Goal: Task Accomplishment & Management: Use online tool/utility

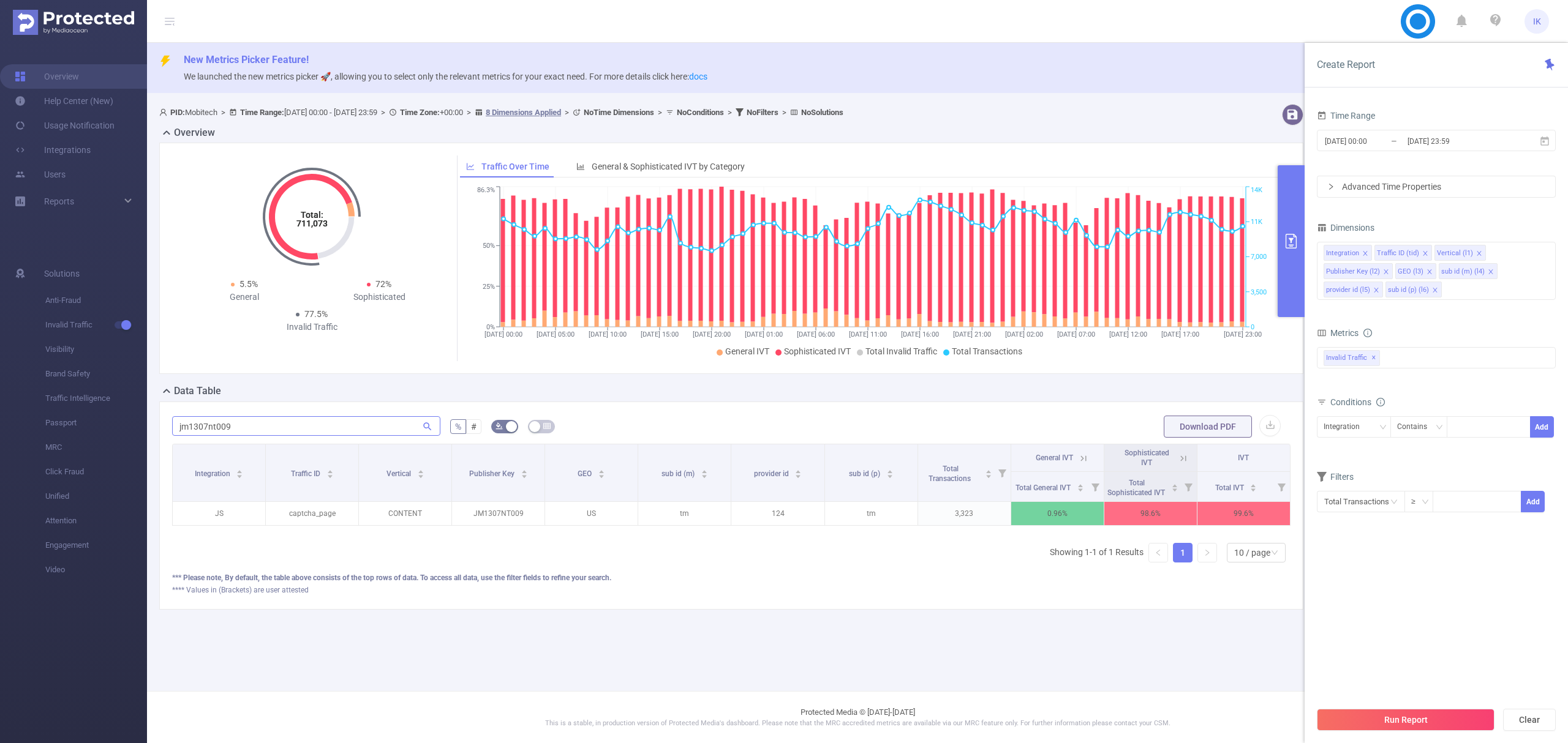
click at [214, 422] on input "jm1307nt009" at bounding box center [307, 426] width 268 height 19
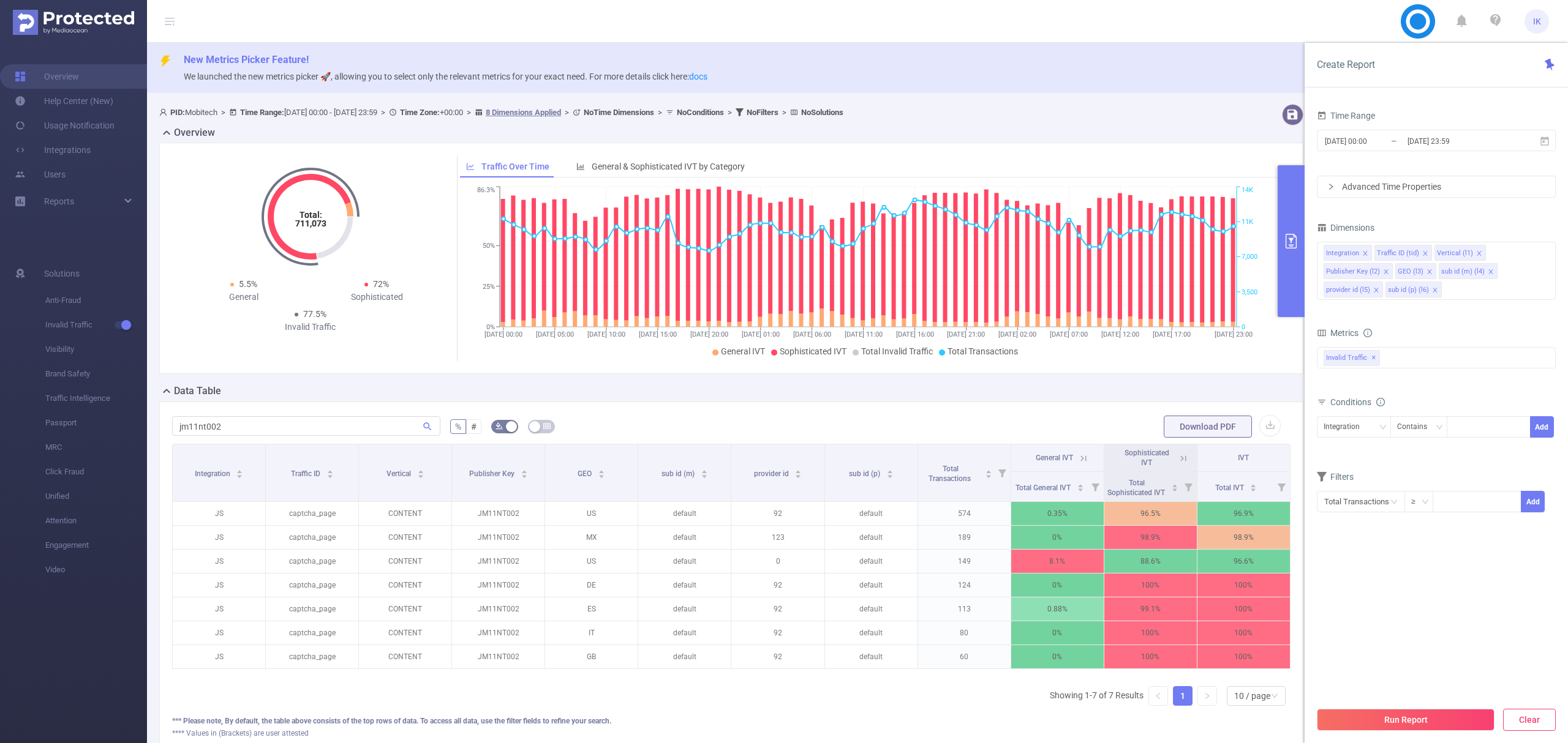
type input "jm11nt002"
drag, startPoint x: 1536, startPoint y: 720, endPoint x: 1422, endPoint y: 611, distance: 157.7
click at [1422, 611] on div "Create Report Time Range [DATE] 00:00 _ [DATE] 23:59 Advanced Time Properties D…" at bounding box center [1436, 393] width 263 height 700
click at [1407, 723] on button "Run Report" at bounding box center [1405, 719] width 178 height 22
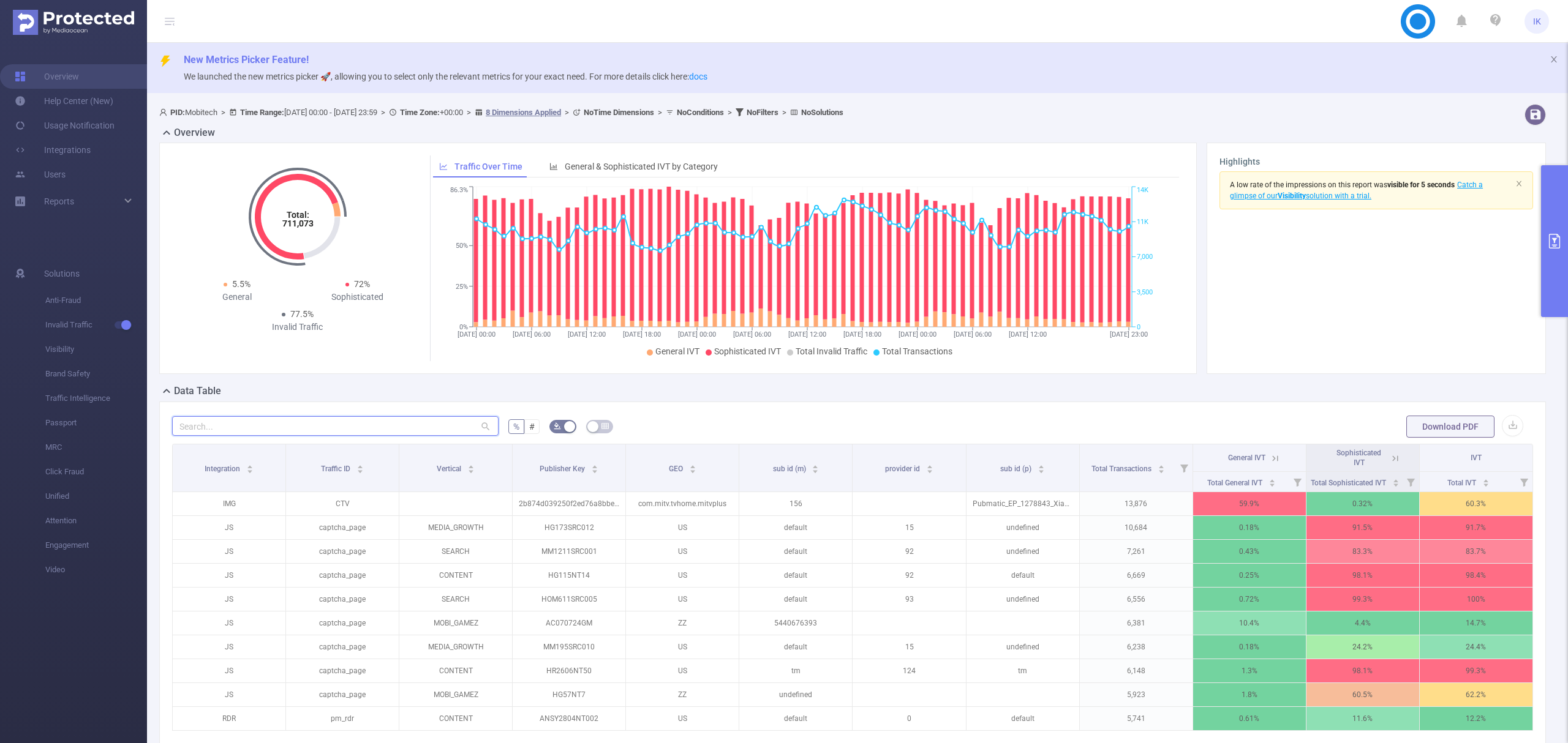
click at [241, 428] on input "text" at bounding box center [335, 426] width 327 height 19
paste input "jm11nt002"
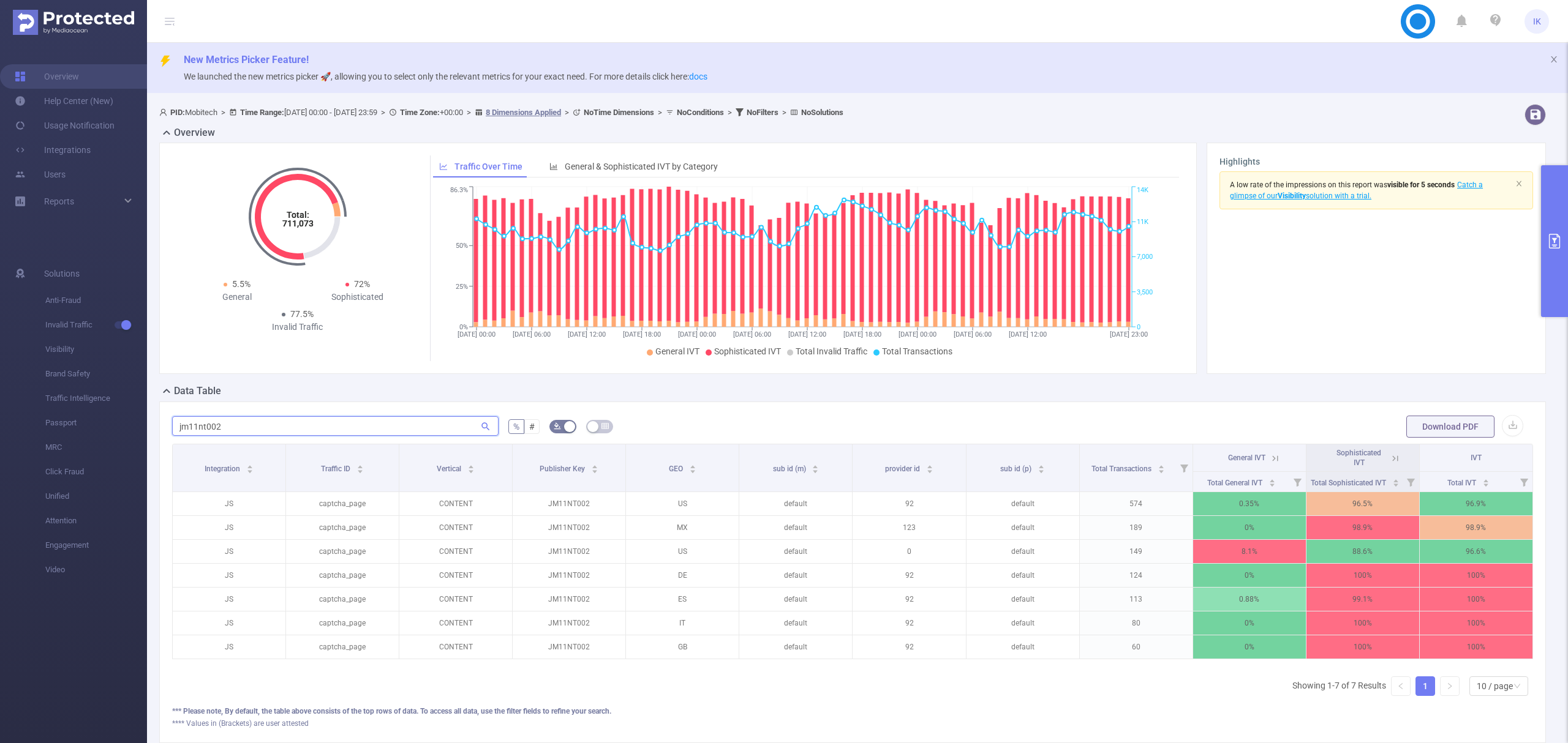
scroll to position [0, 3]
type input "jm11nt002"
click at [1270, 458] on icon at bounding box center [1273, 458] width 5 height 5
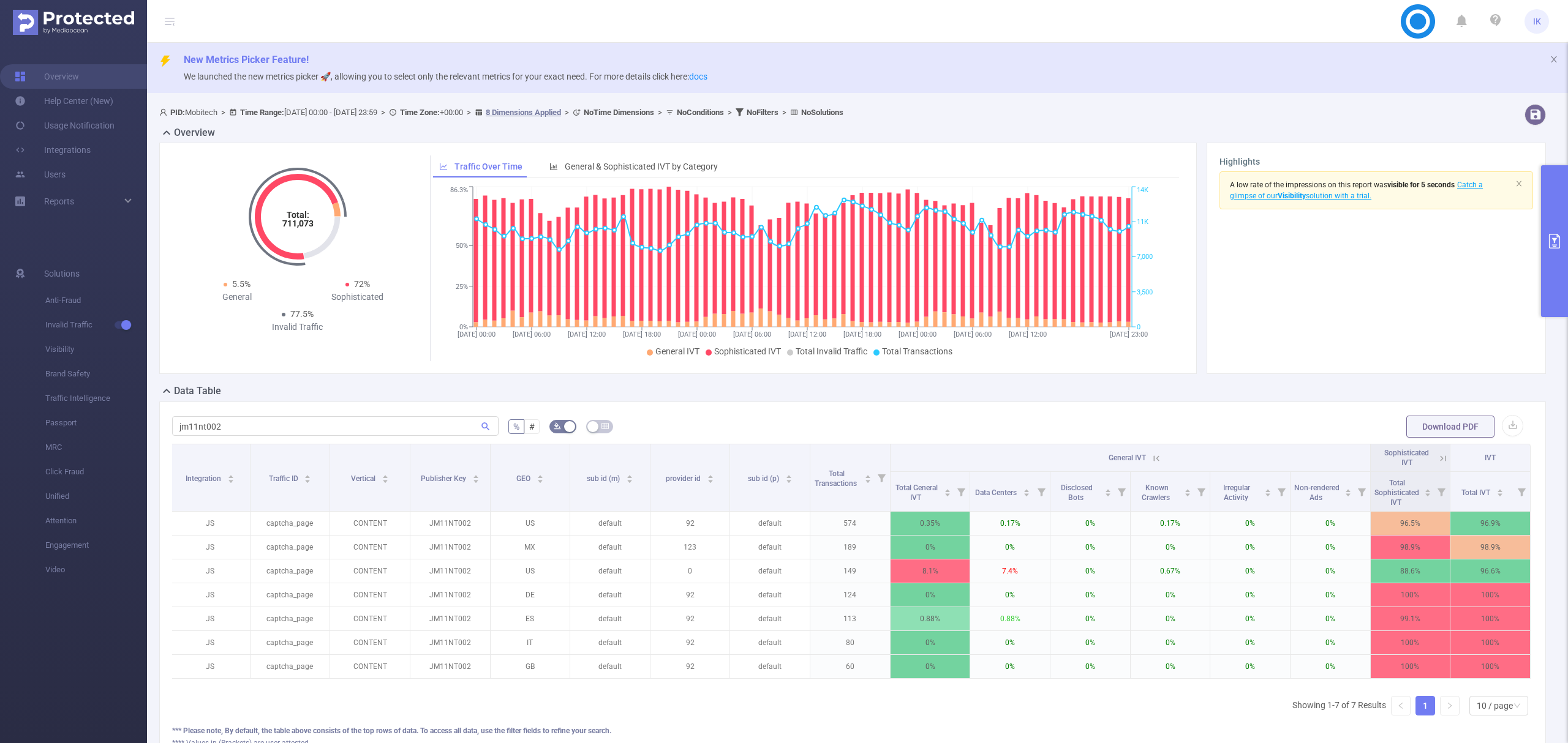
click at [1151, 456] on icon at bounding box center [1156, 458] width 11 height 11
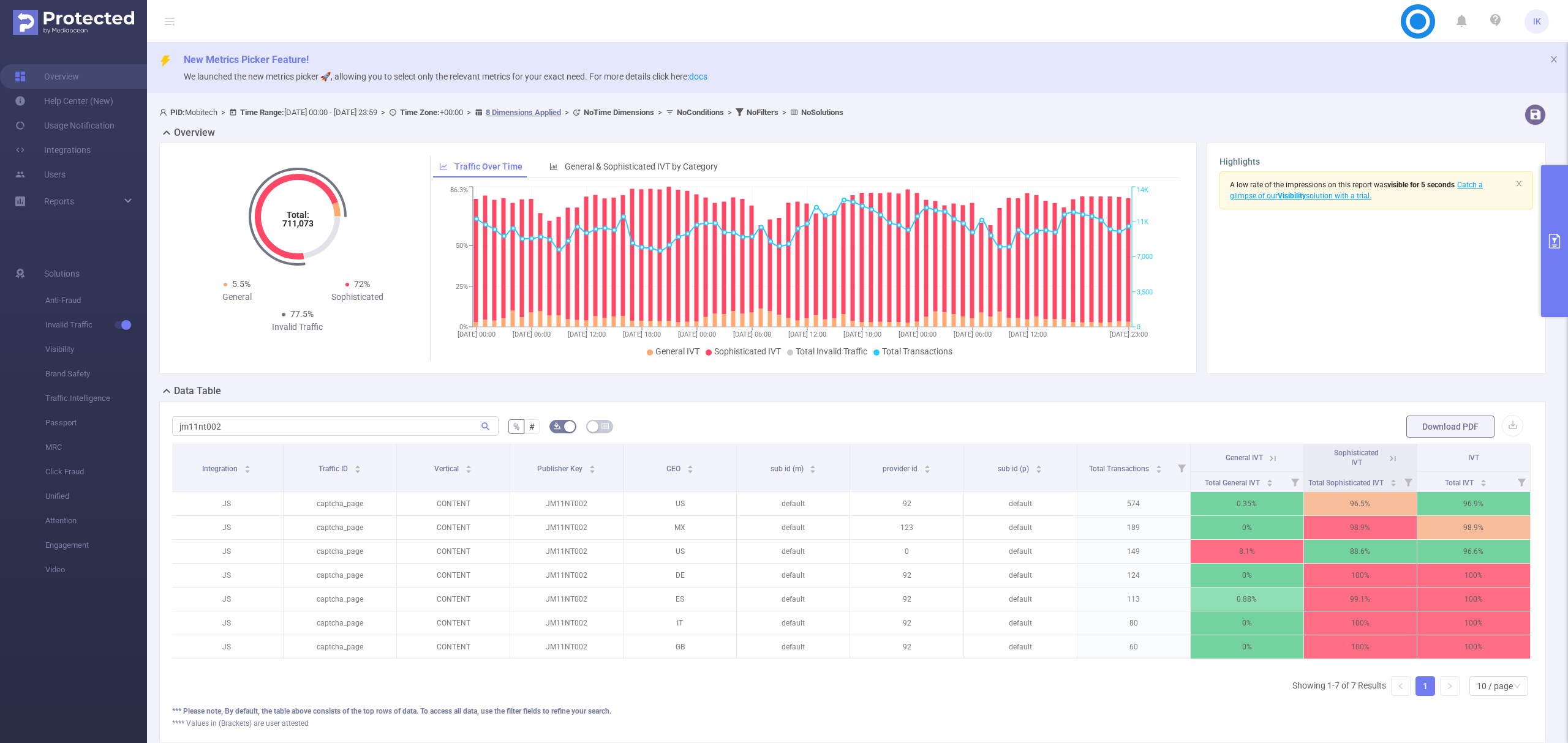
click at [1387, 462] on icon at bounding box center [1392, 458] width 11 height 11
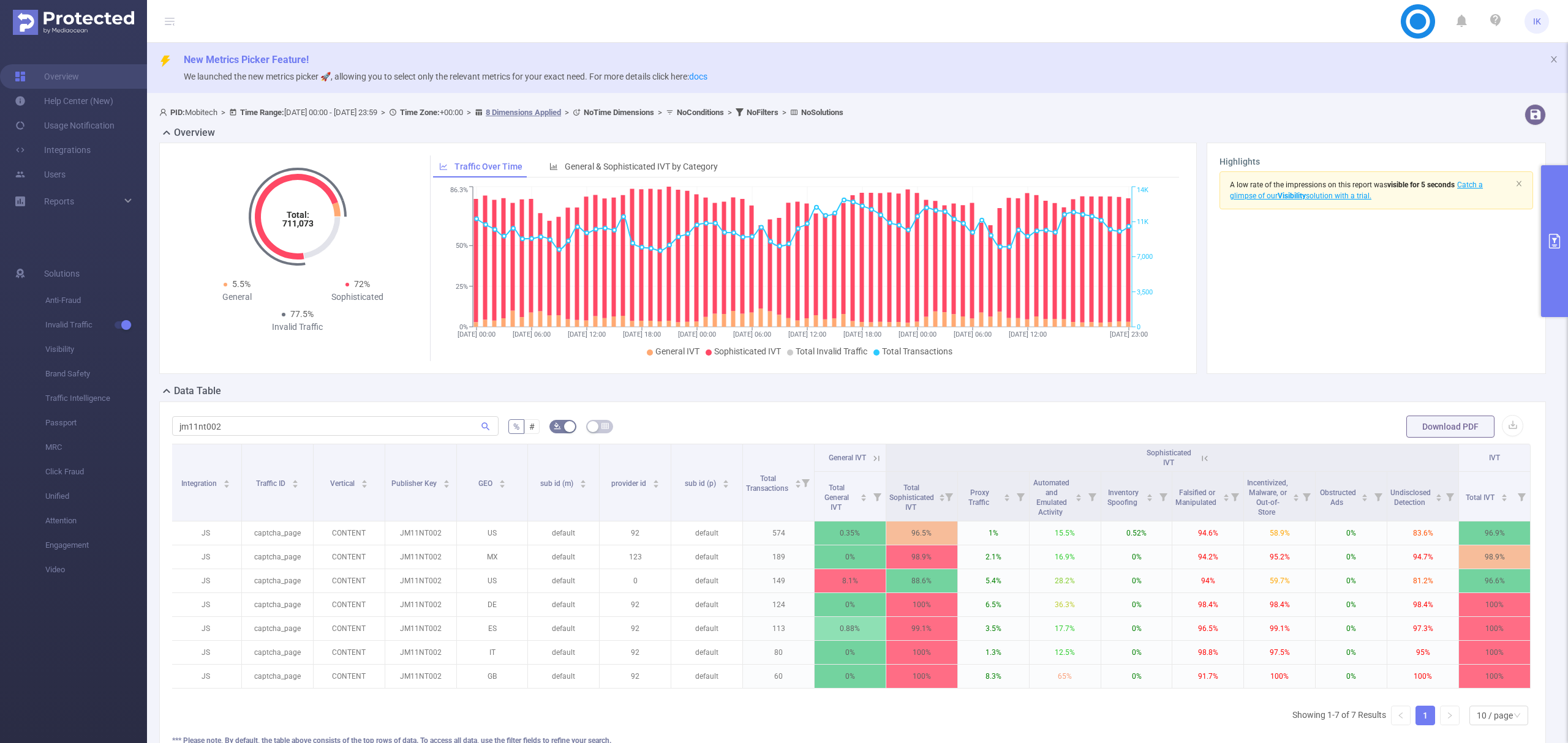
click at [1489, 456] on span "IVT" at bounding box center [1494, 458] width 11 height 9
click at [1485, 500] on div "Total IVT" at bounding box center [1486, 496] width 43 height 12
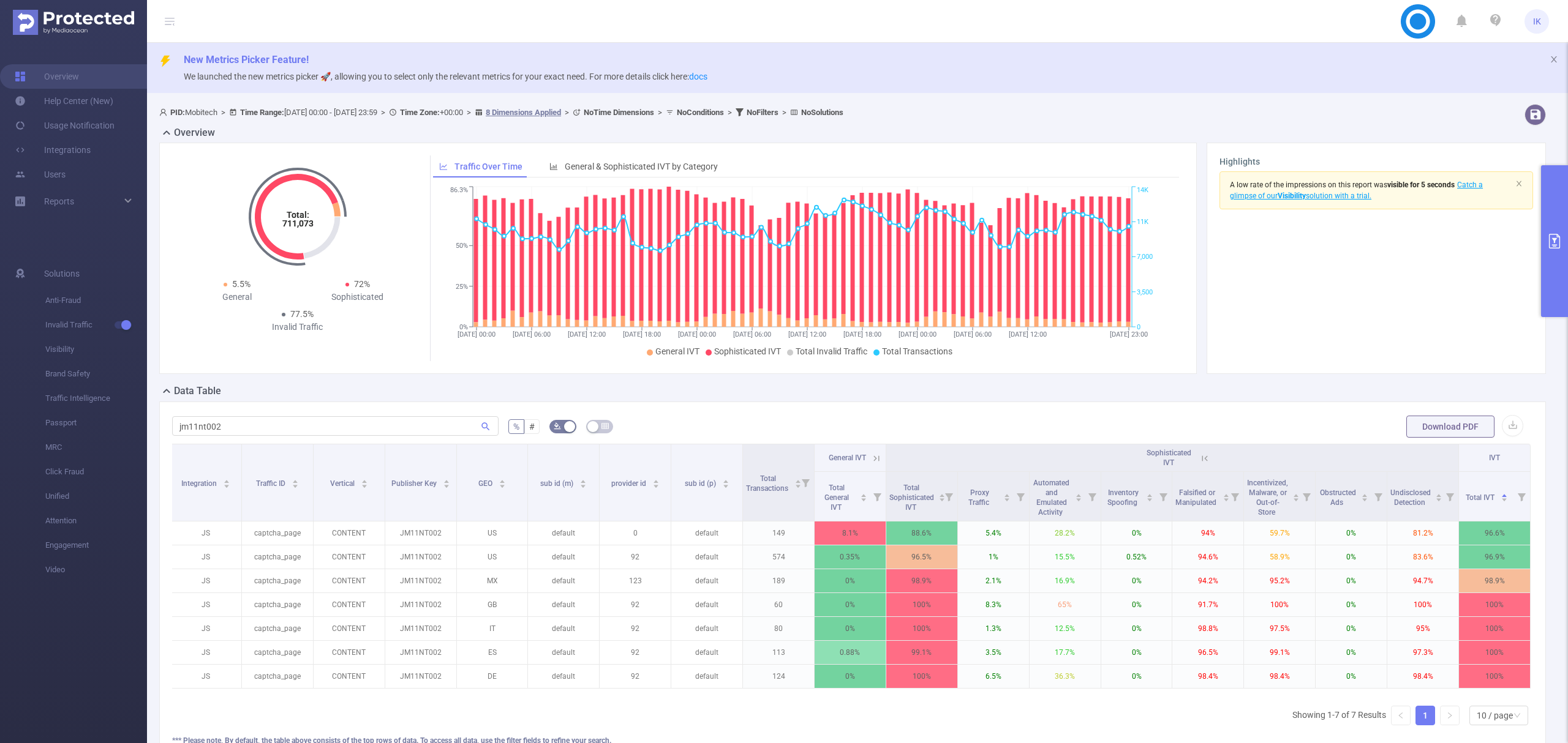
click at [1485, 450] on th "IVT" at bounding box center [1494, 458] width 71 height 28
click at [875, 456] on icon at bounding box center [876, 458] width 11 height 11
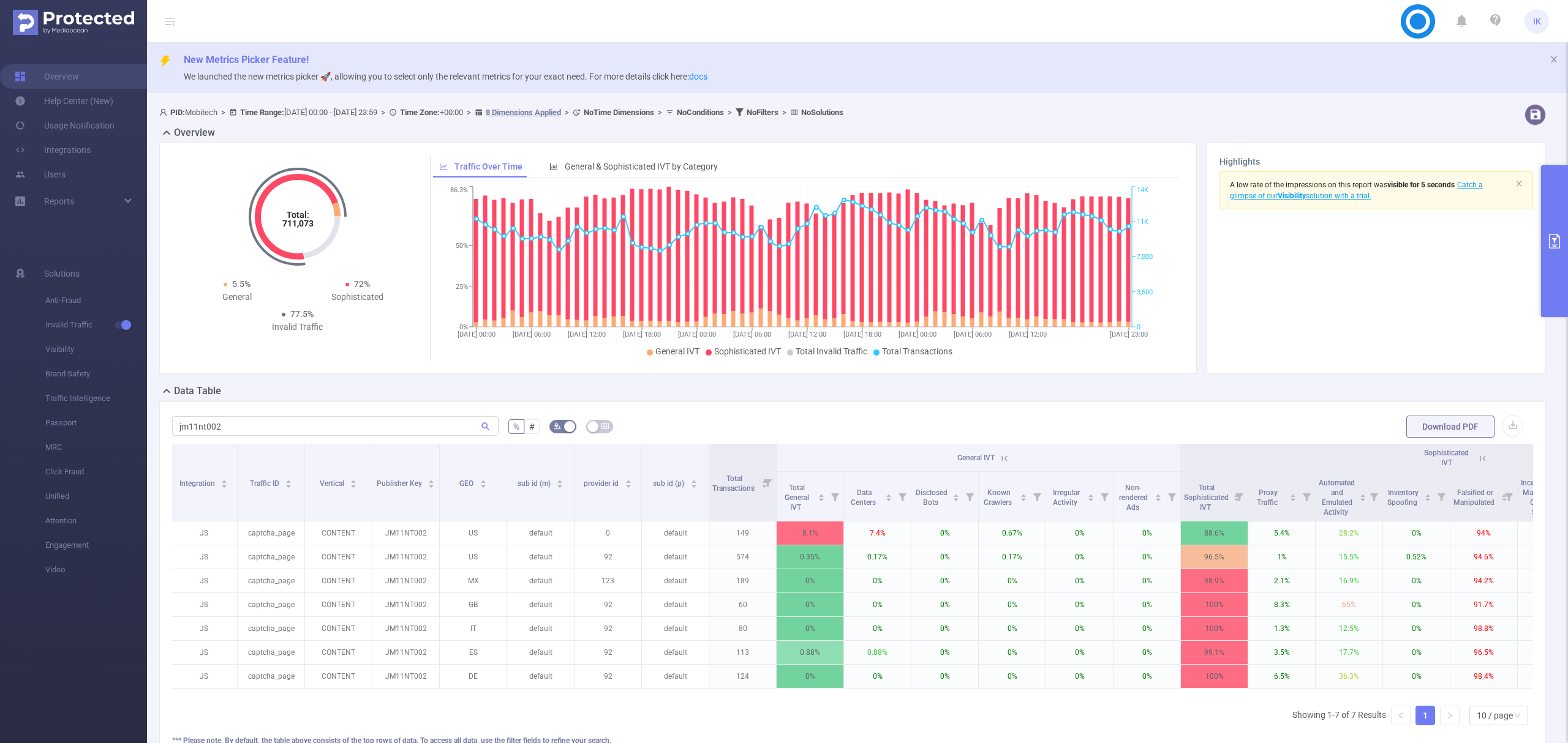
click at [1005, 459] on icon at bounding box center [1004, 458] width 5 height 5
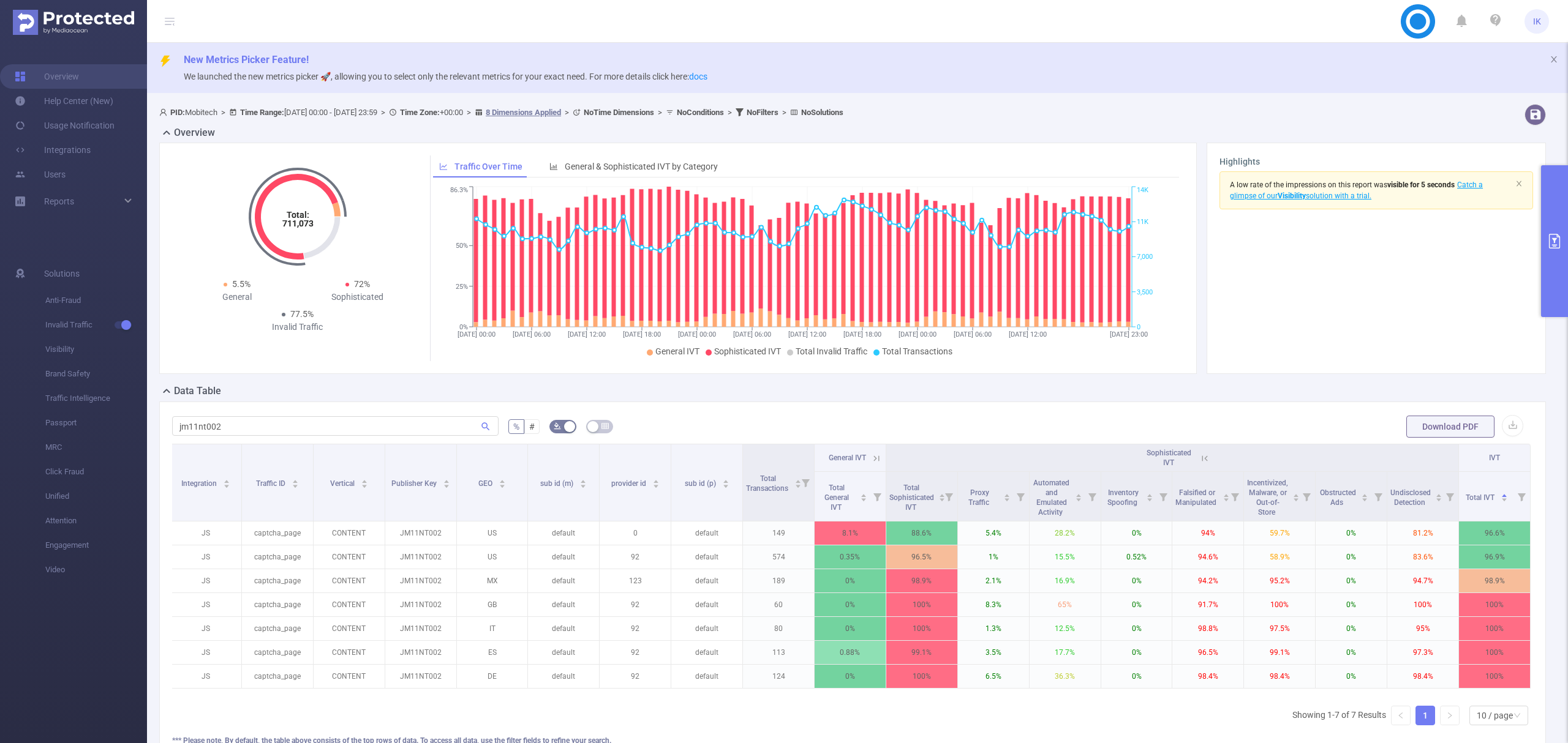
click at [1199, 459] on icon at bounding box center [1204, 458] width 11 height 11
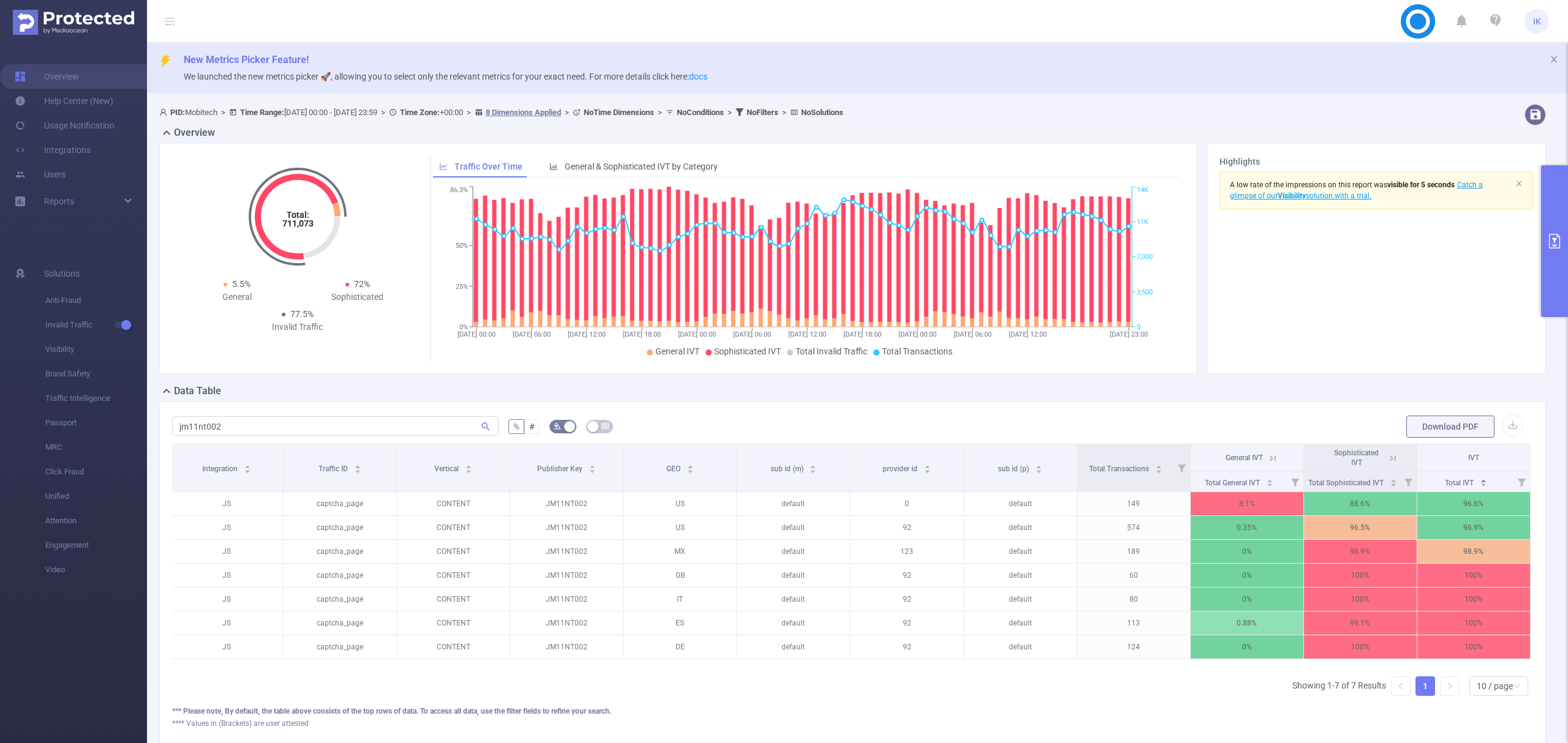
click at [1549, 260] on button "primary" at bounding box center [1554, 241] width 27 height 152
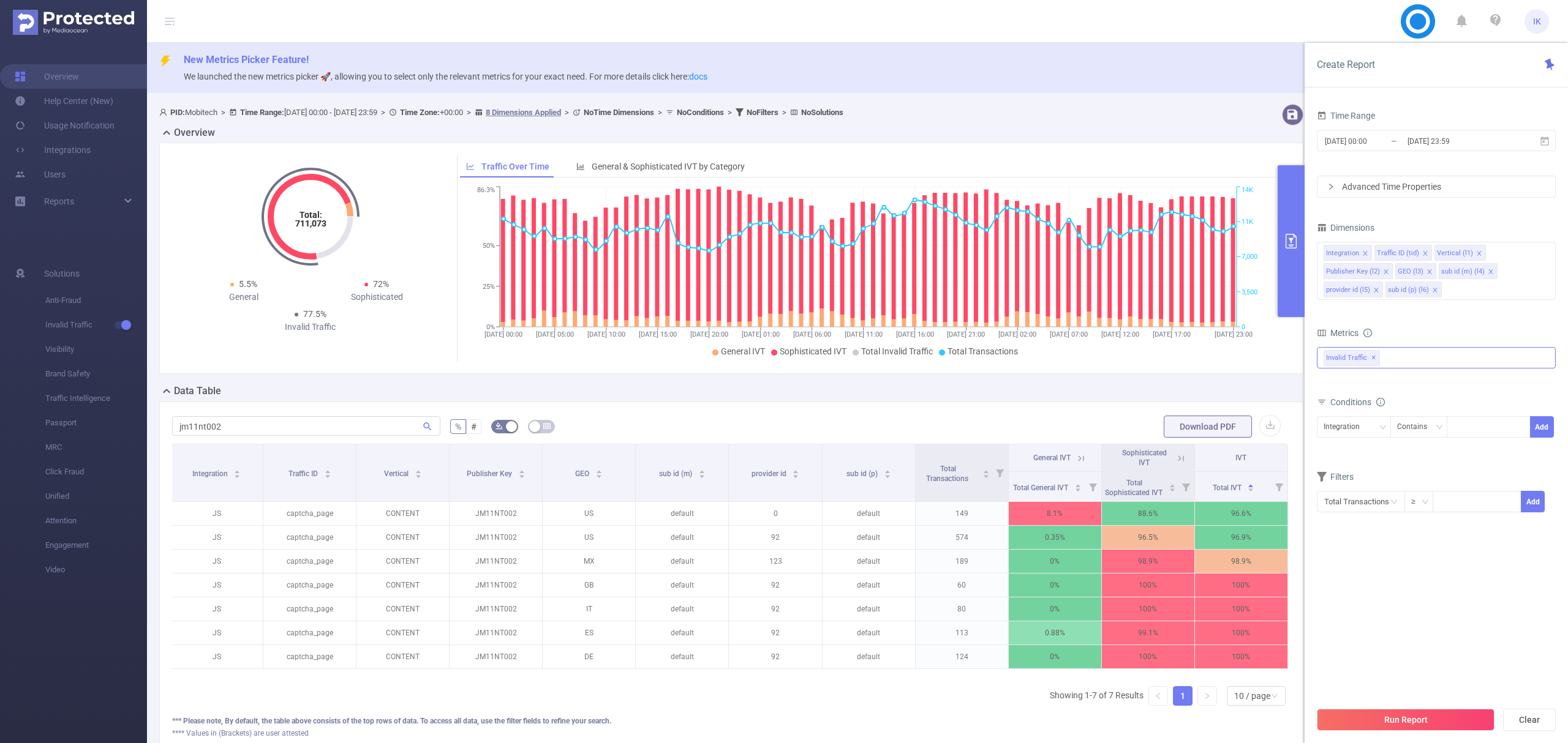
click at [1436, 353] on div "Invalid Traffic ✕" at bounding box center [1436, 358] width 239 height 22
click at [1436, 328] on div "Metrics" at bounding box center [1436, 334] width 239 height 20
click at [1478, 299] on div "Integration Traffic ID (tid) Vertical (l1) Publisher Key (l2) GEO (l3) sub id (…" at bounding box center [1436, 271] width 239 height 58
click at [1384, 603] on section "Time Range [DATE] 00:00 _ [DATE] 23:59 Advanced Time Properties Dimensions Inte…" at bounding box center [1436, 403] width 239 height 593
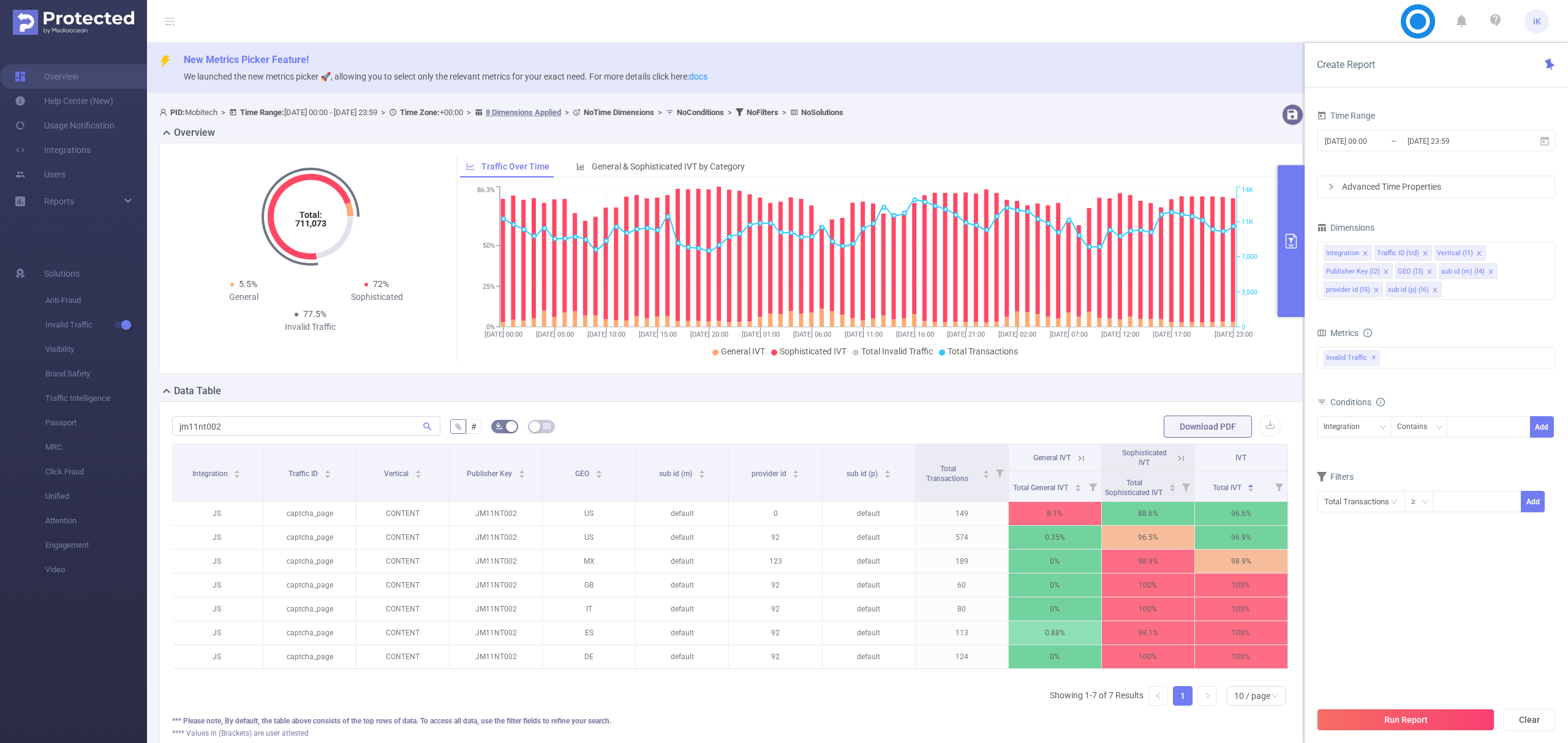
click at [1424, 184] on div "Advanced Time Properties" at bounding box center [1436, 186] width 238 height 21
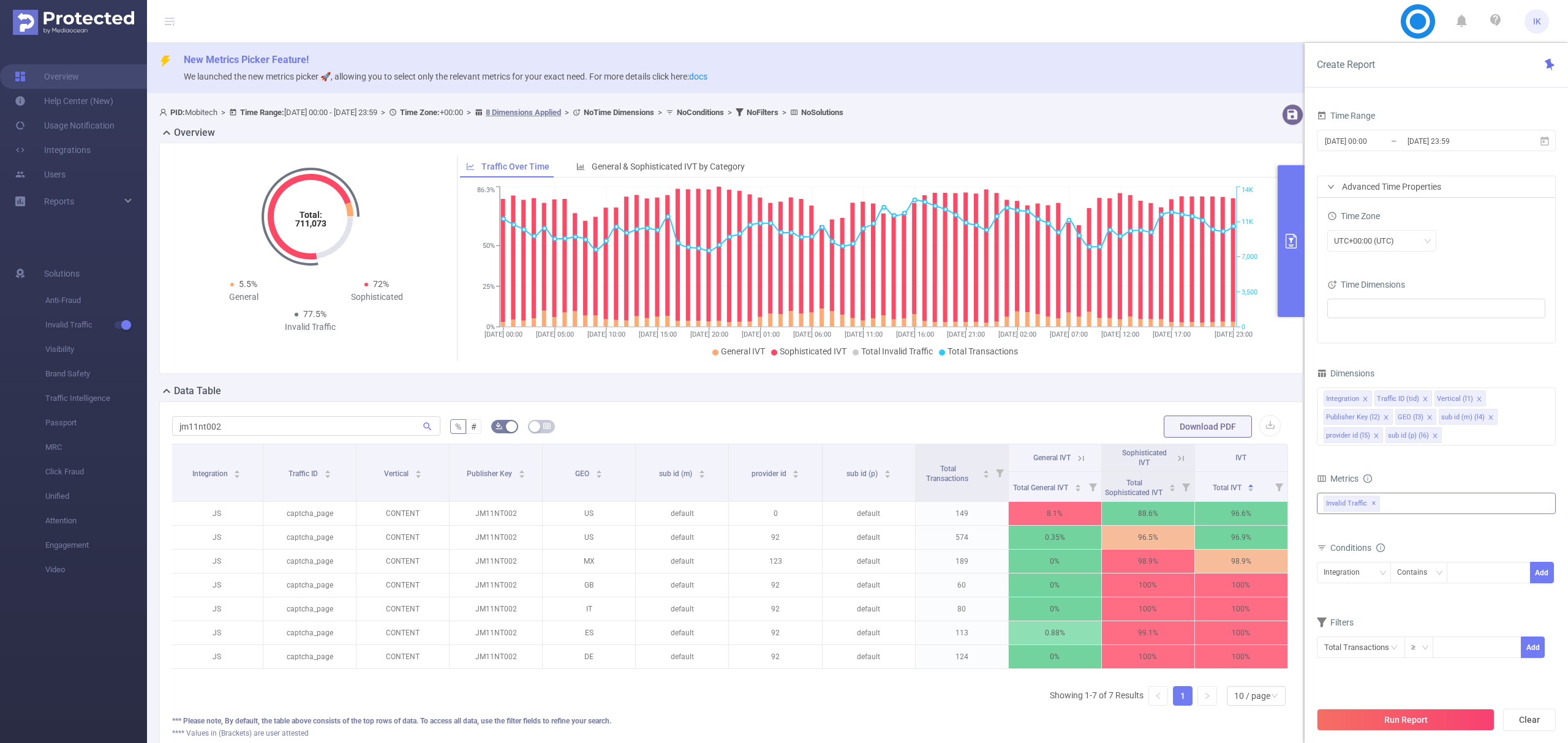
click at [1439, 505] on div "Invalid Traffic ✕ Anti-Fraud Invalid Traffic" at bounding box center [1436, 503] width 239 height 22
click at [1342, 510] on span at bounding box center [1336, 509] width 10 height 10
click at [1458, 469] on form "Dimensions Integration Traffic ID (tid) Vertical (l1) Publisher Key (l2) GEO (l…" at bounding box center [1436, 519] width 239 height 309
click at [1433, 723] on button "Run Report" at bounding box center [1405, 719] width 178 height 22
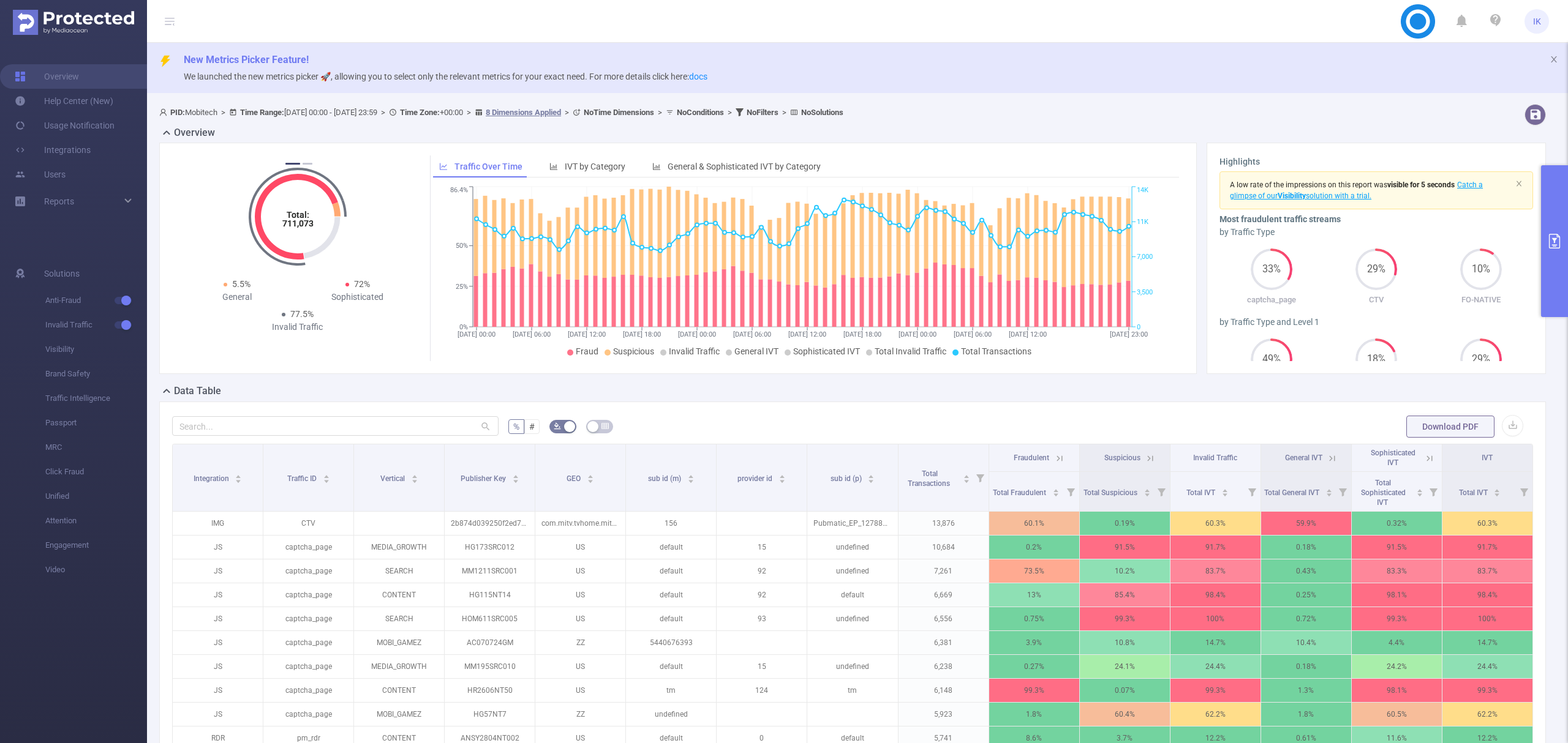
click at [1051, 456] on icon at bounding box center [1058, 458] width 15 height 12
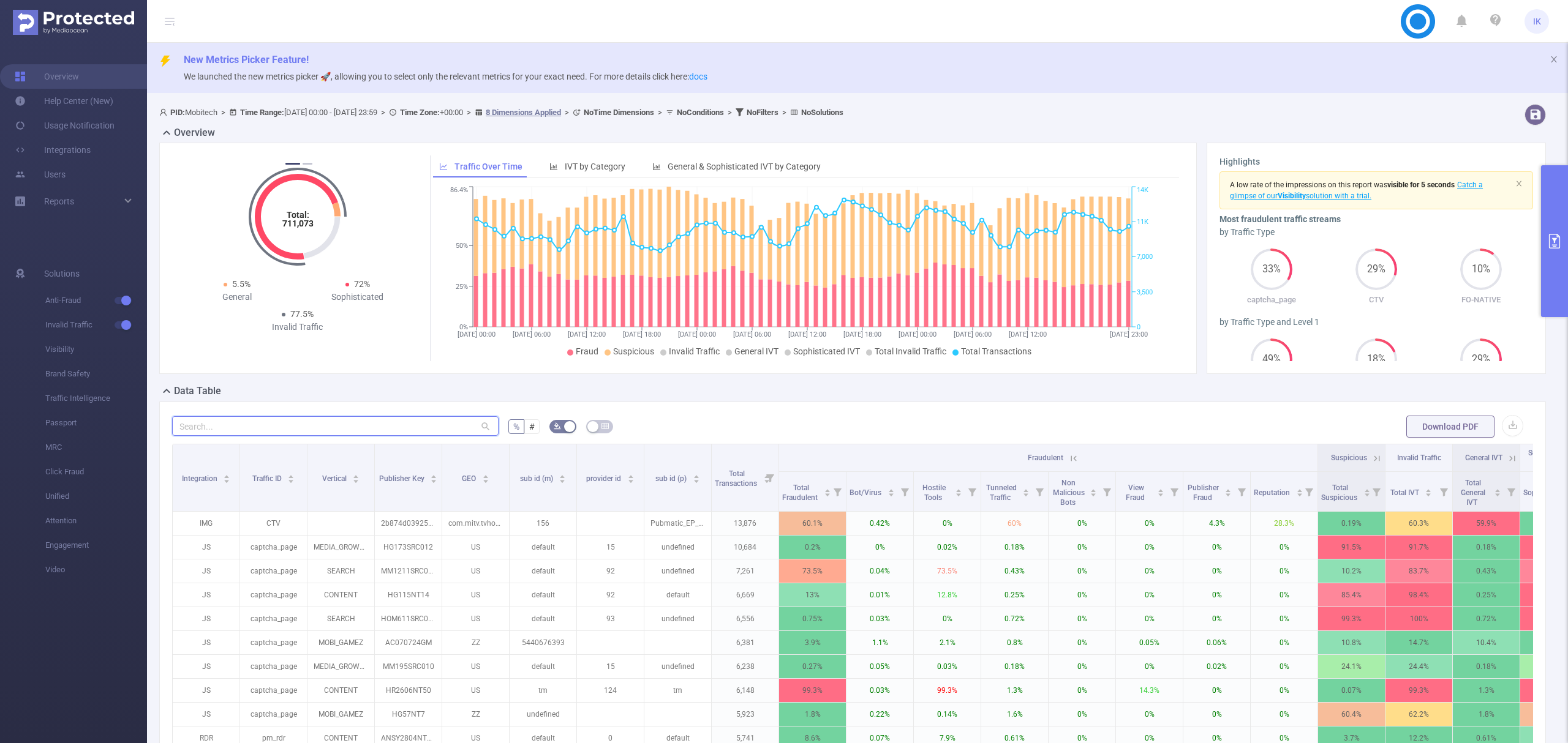
click at [347, 429] on input "text" at bounding box center [335, 426] width 327 height 19
paste input "jm11nt002"
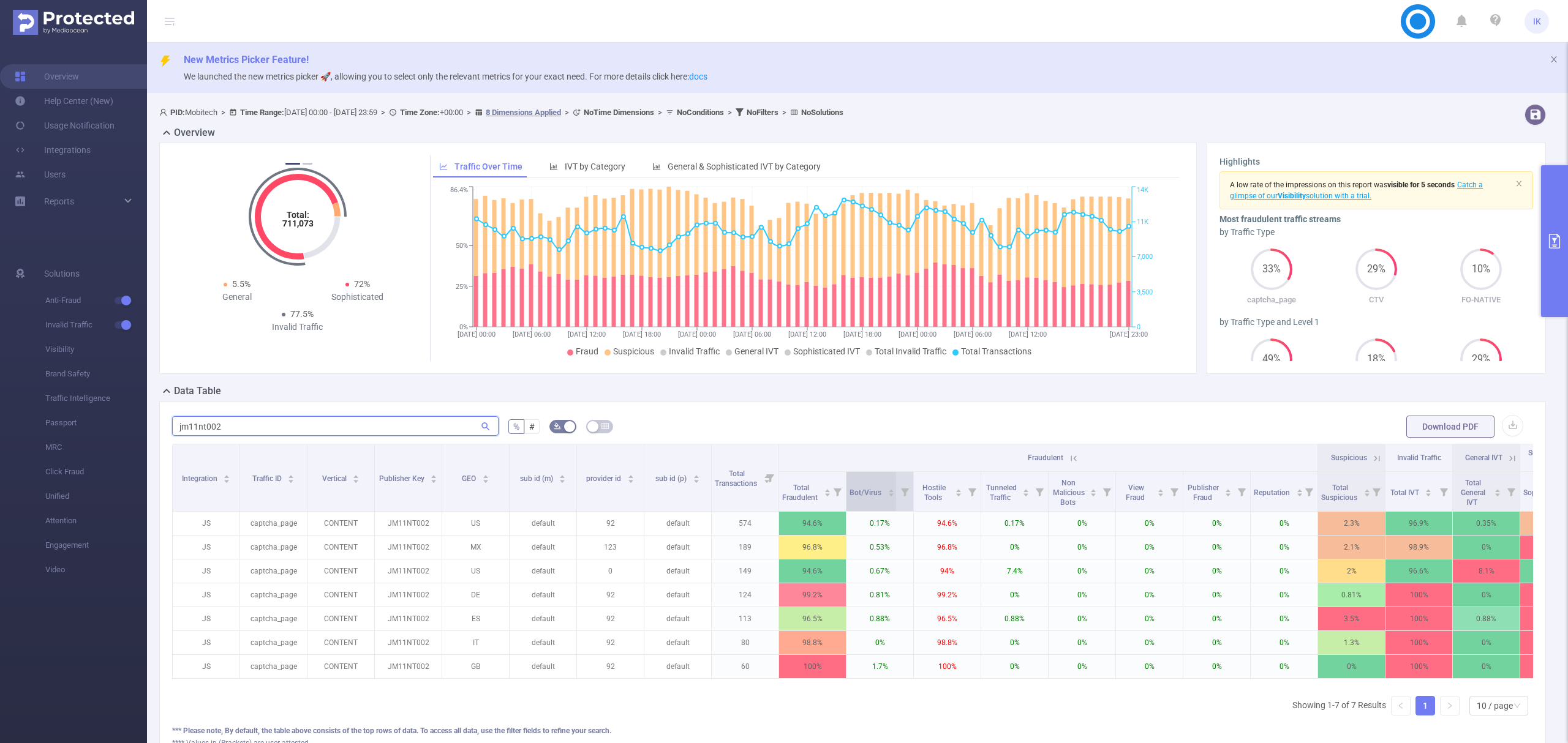
type input "jm11nt002"
click at [880, 485] on div "Bot/Virus" at bounding box center [872, 491] width 45 height 12
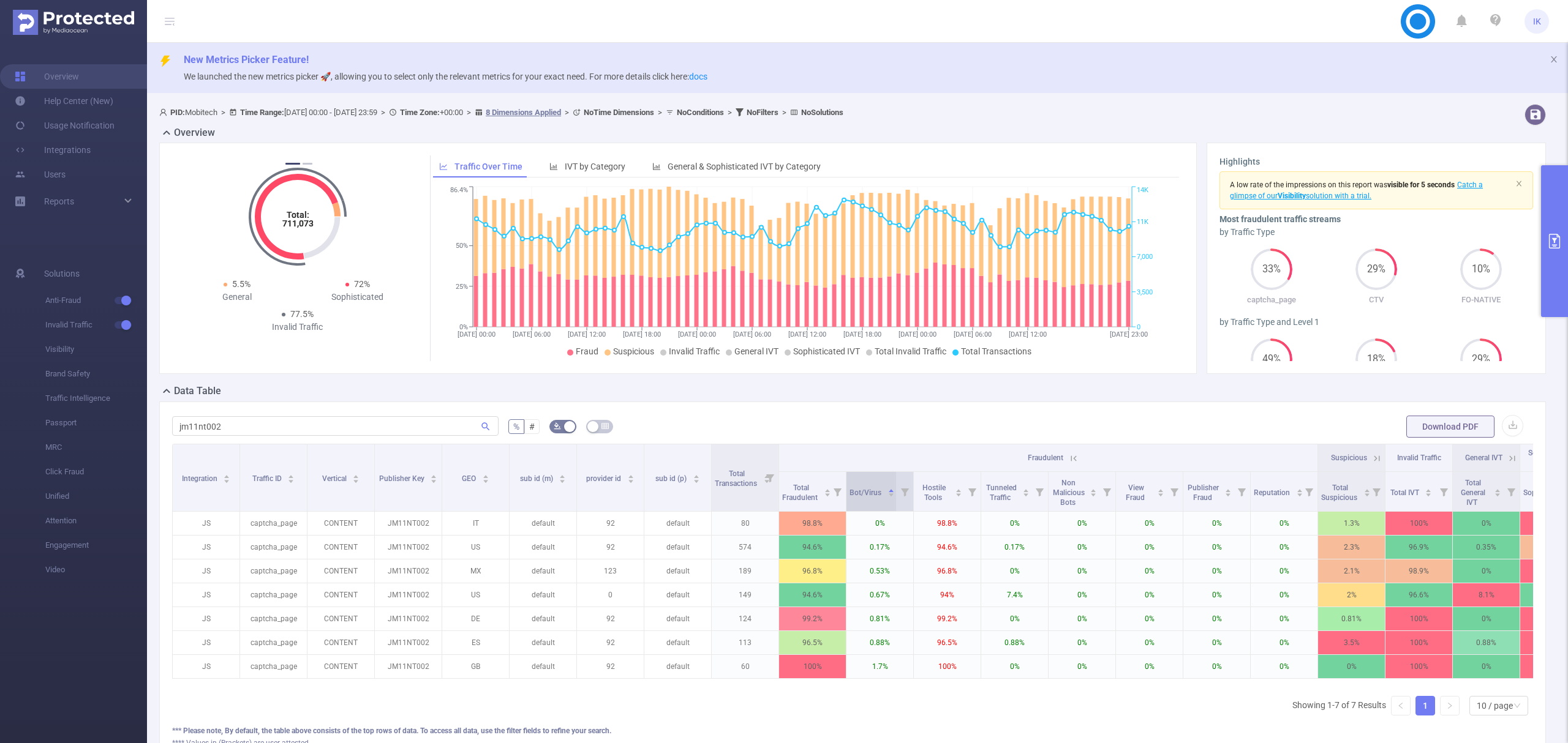
click at [885, 491] on div "Bot/Virus" at bounding box center [872, 491] width 45 height 12
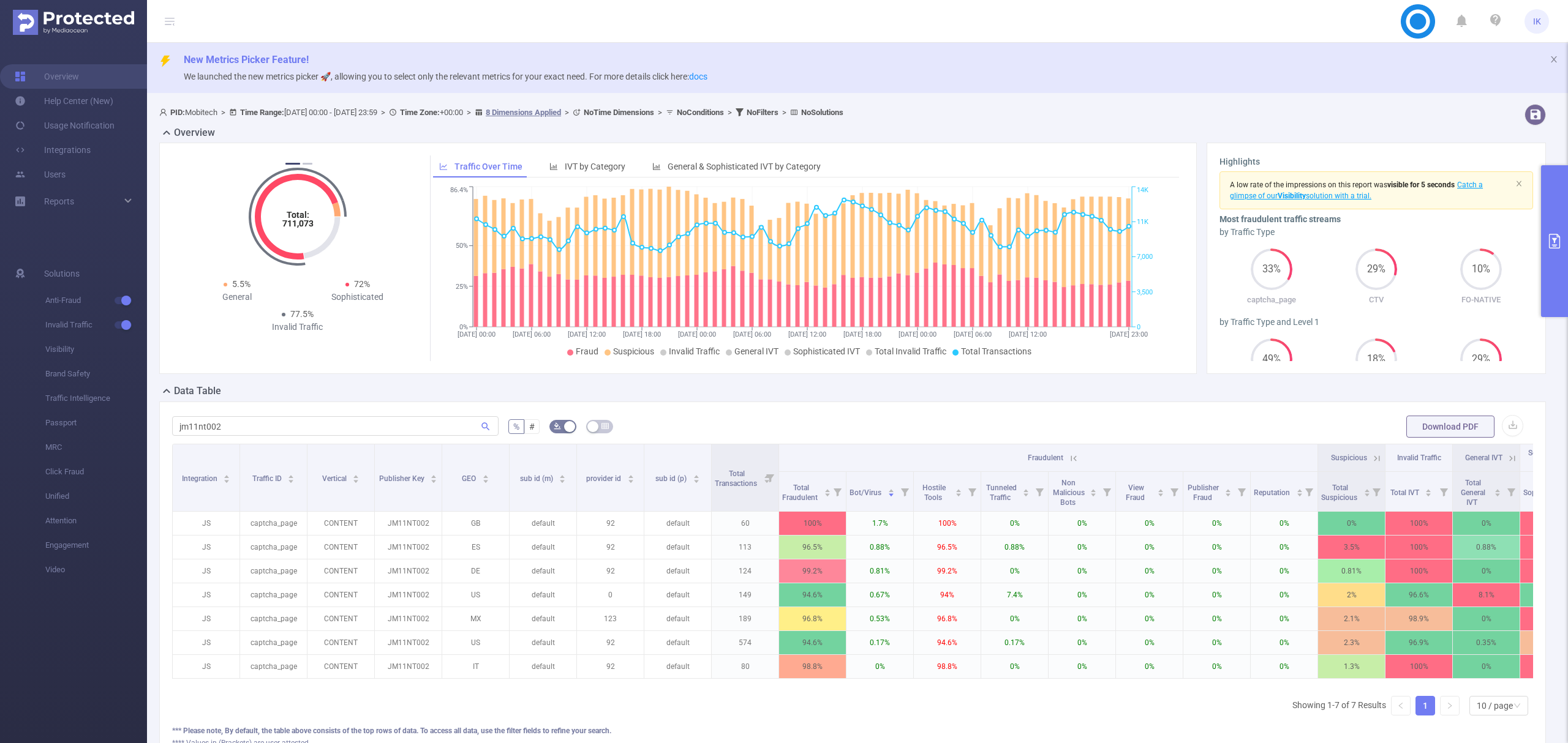
click at [1554, 247] on icon "primary" at bounding box center [1554, 241] width 11 height 15
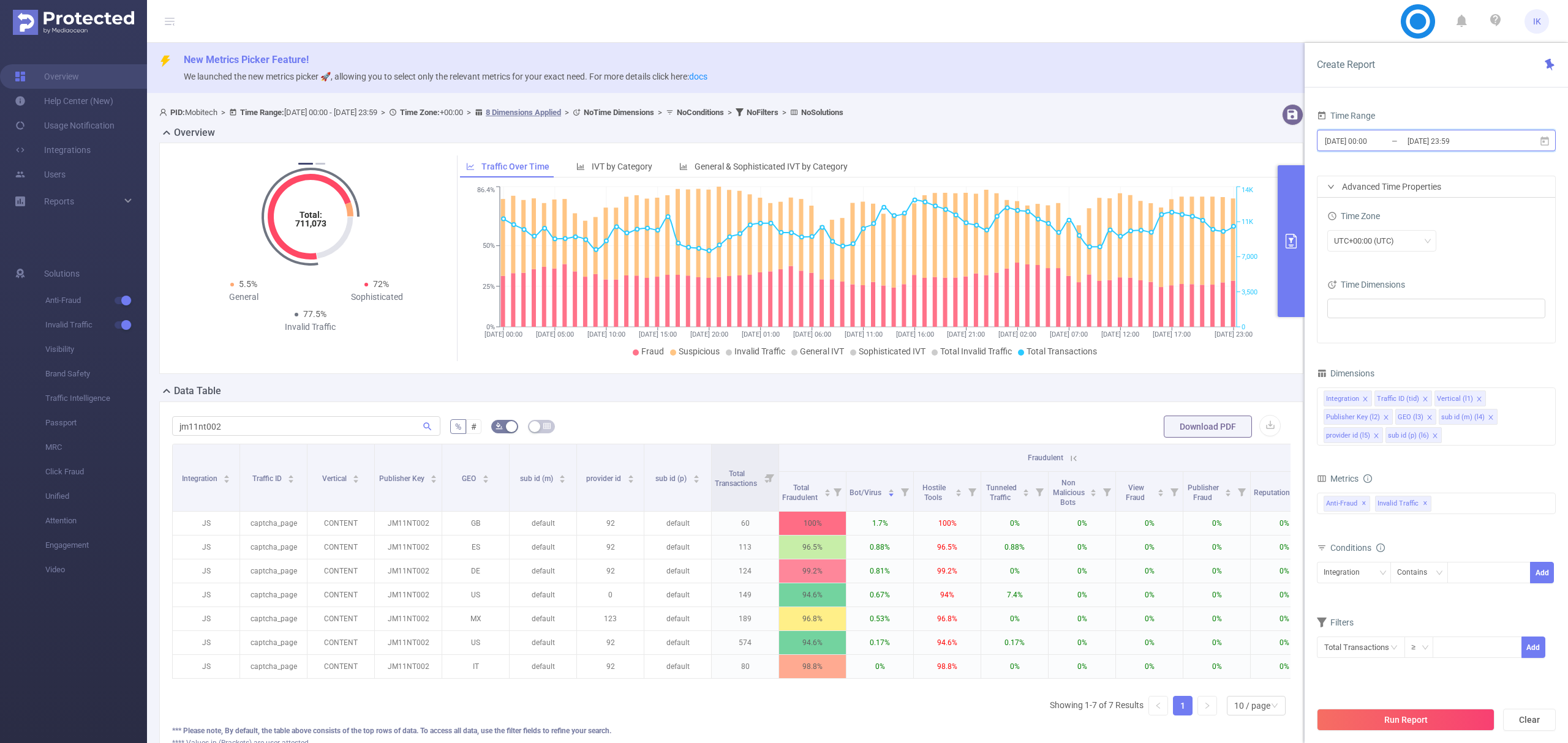
click at [1541, 143] on icon at bounding box center [1544, 140] width 9 height 10
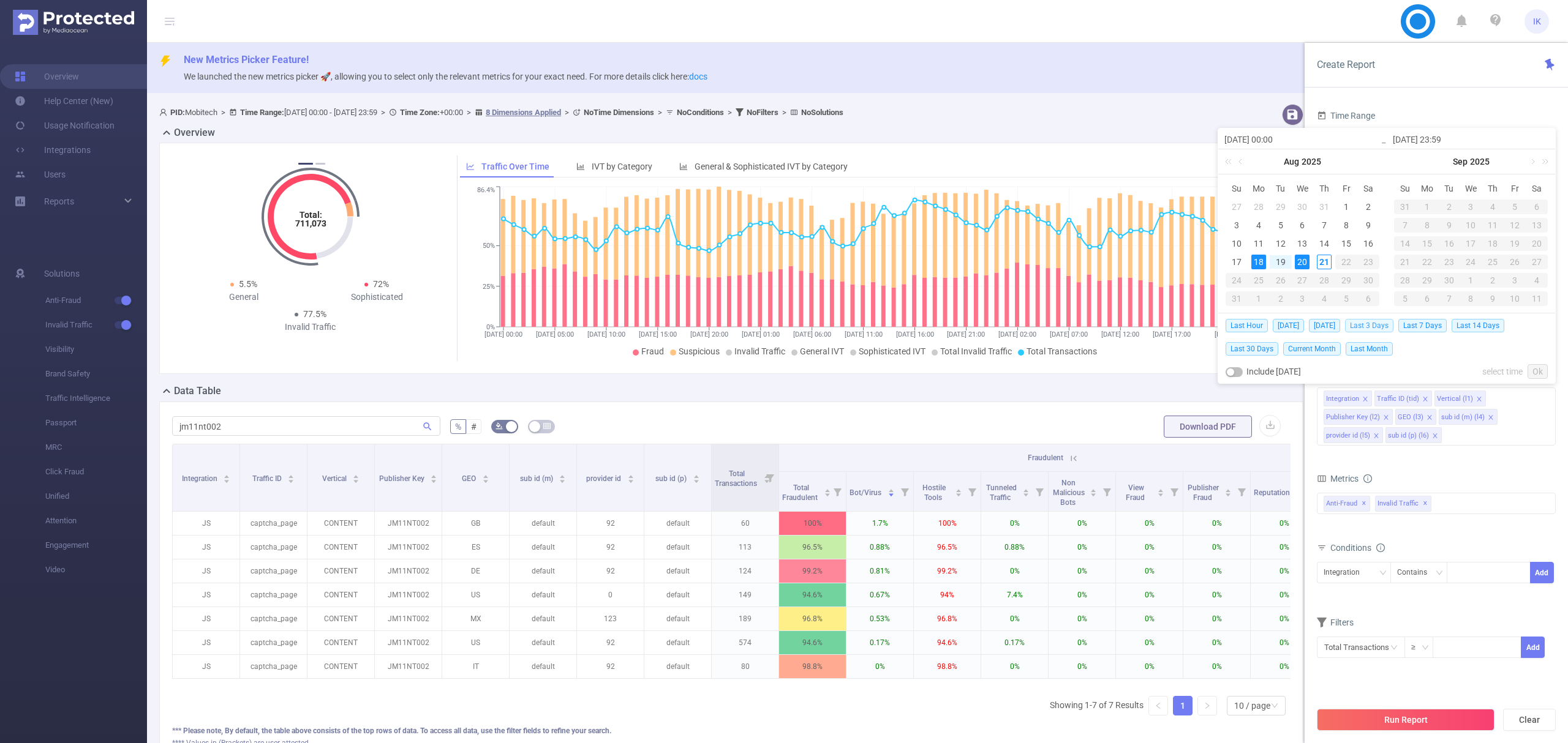
click at [1382, 324] on span "Last 3 Days" at bounding box center [1369, 325] width 49 height 13
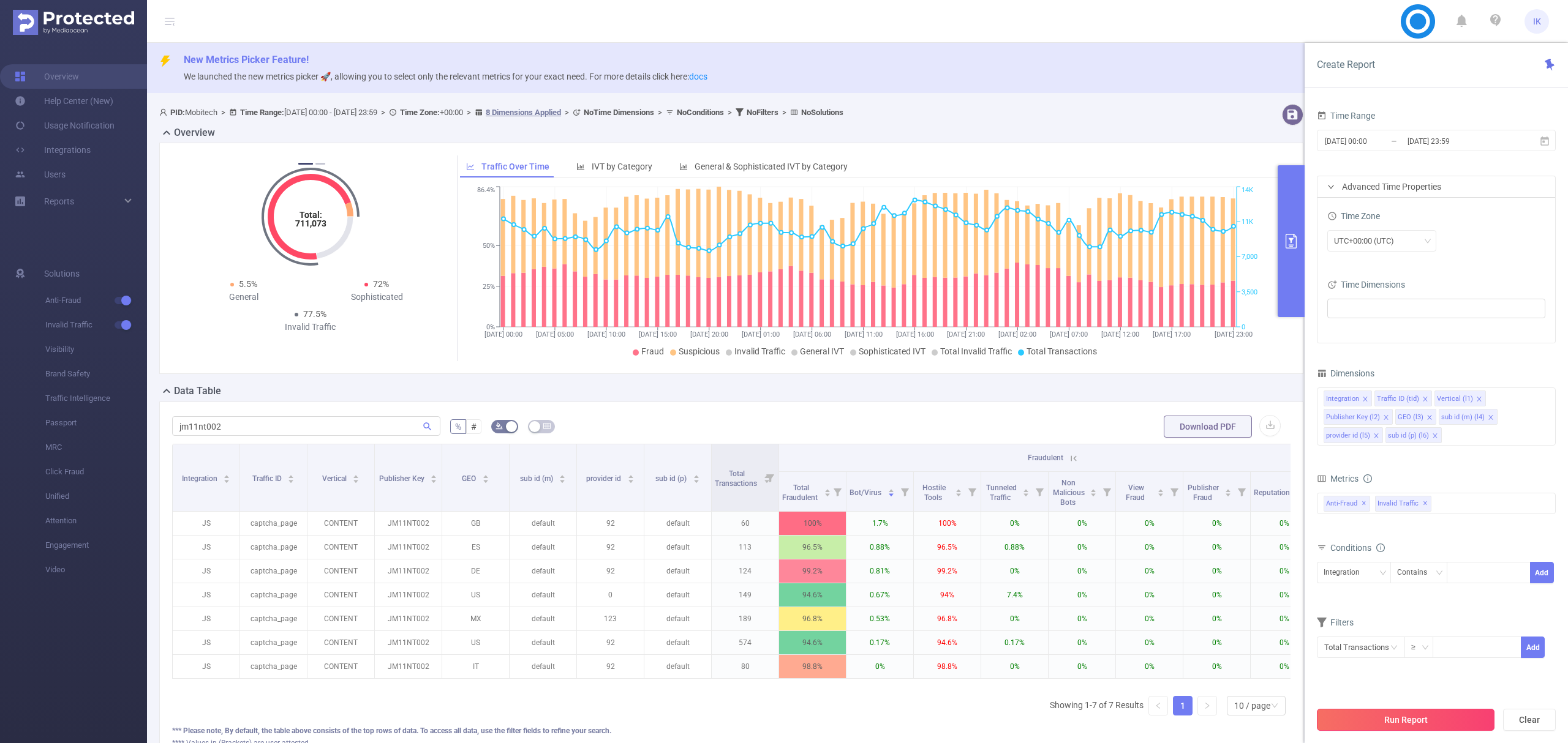
click at [1412, 731] on button "Run Report" at bounding box center [1405, 719] width 178 height 22
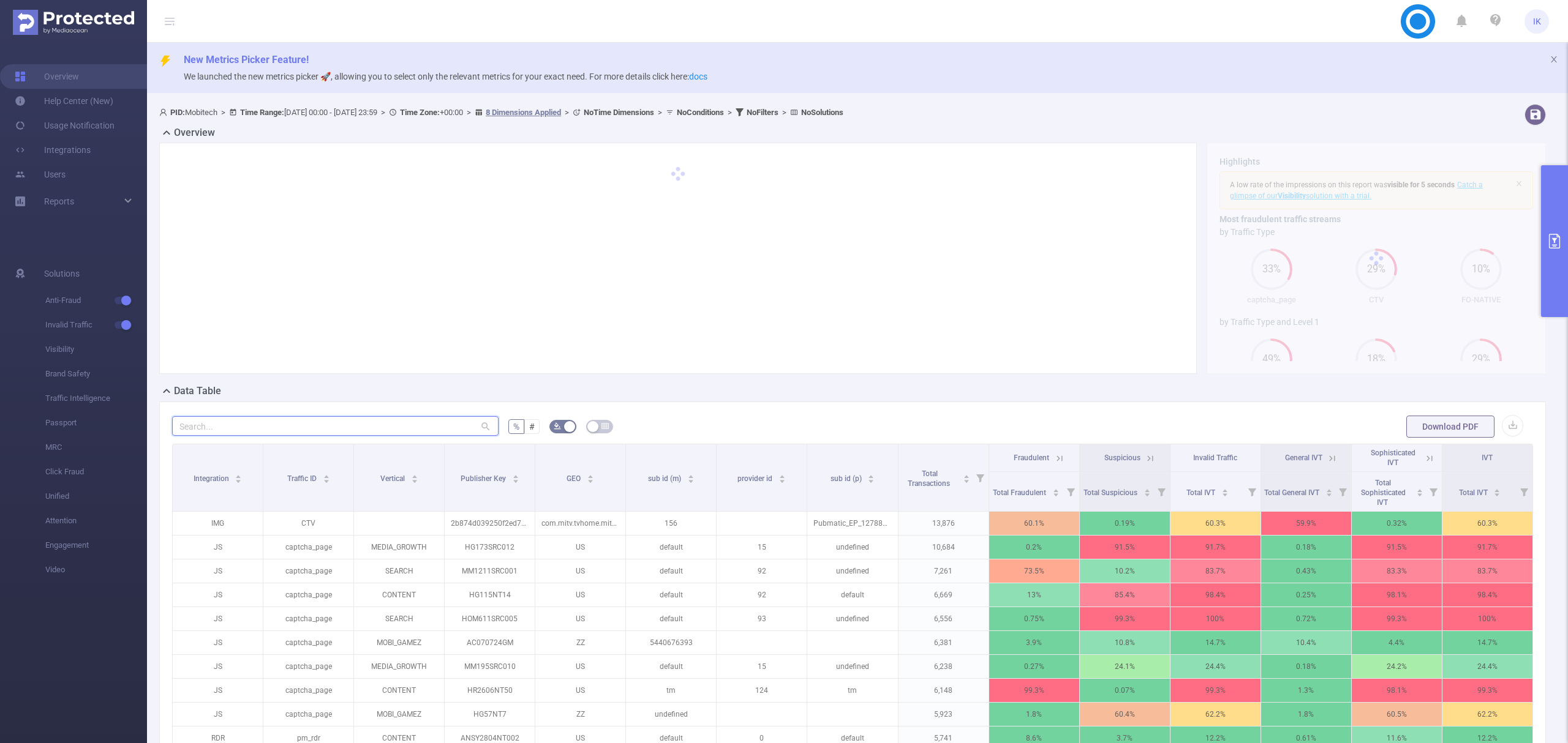
click at [419, 429] on input "text" at bounding box center [335, 426] width 327 height 19
paste input "jm11nt002"
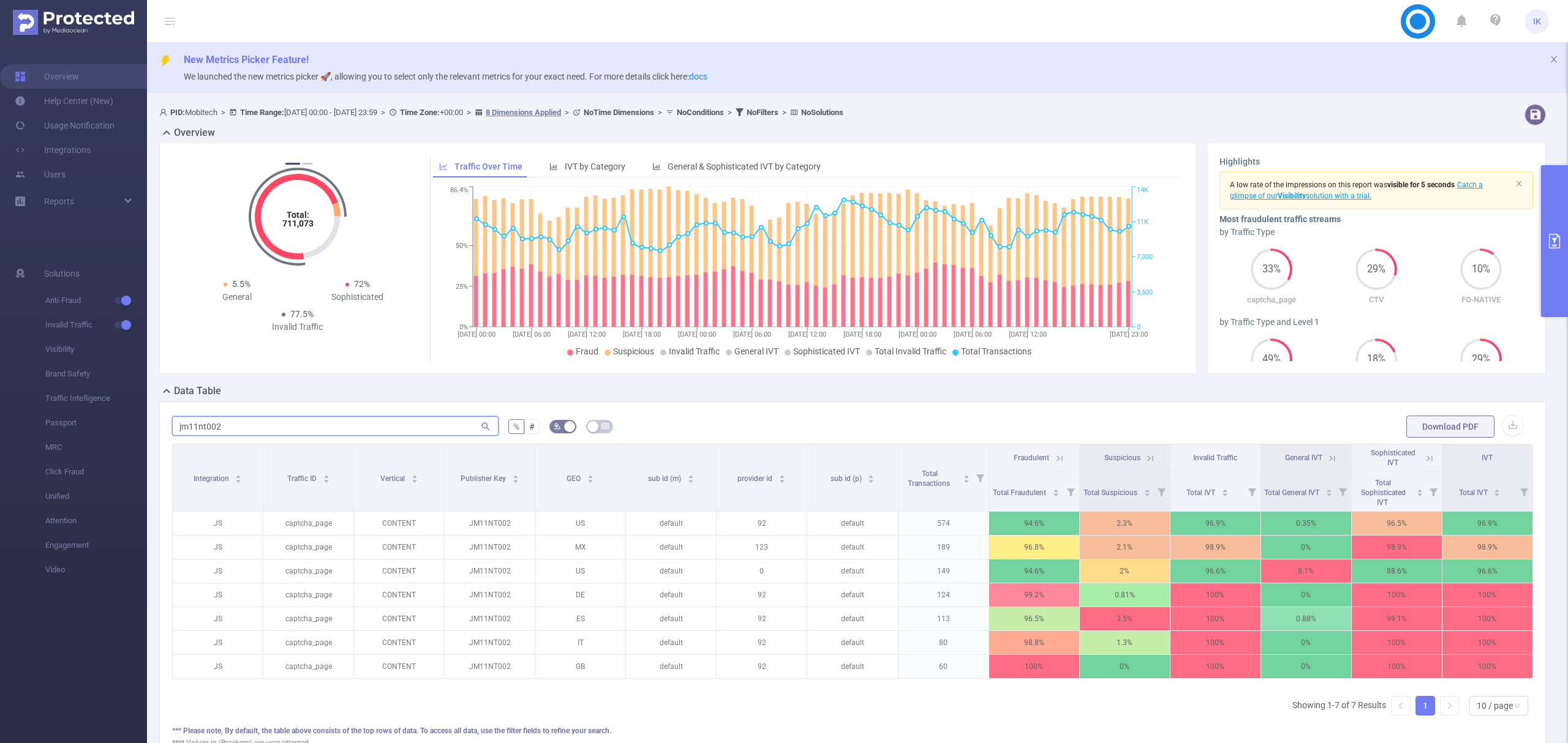
type input "jm11nt002"
click at [1054, 456] on icon at bounding box center [1059, 458] width 11 height 11
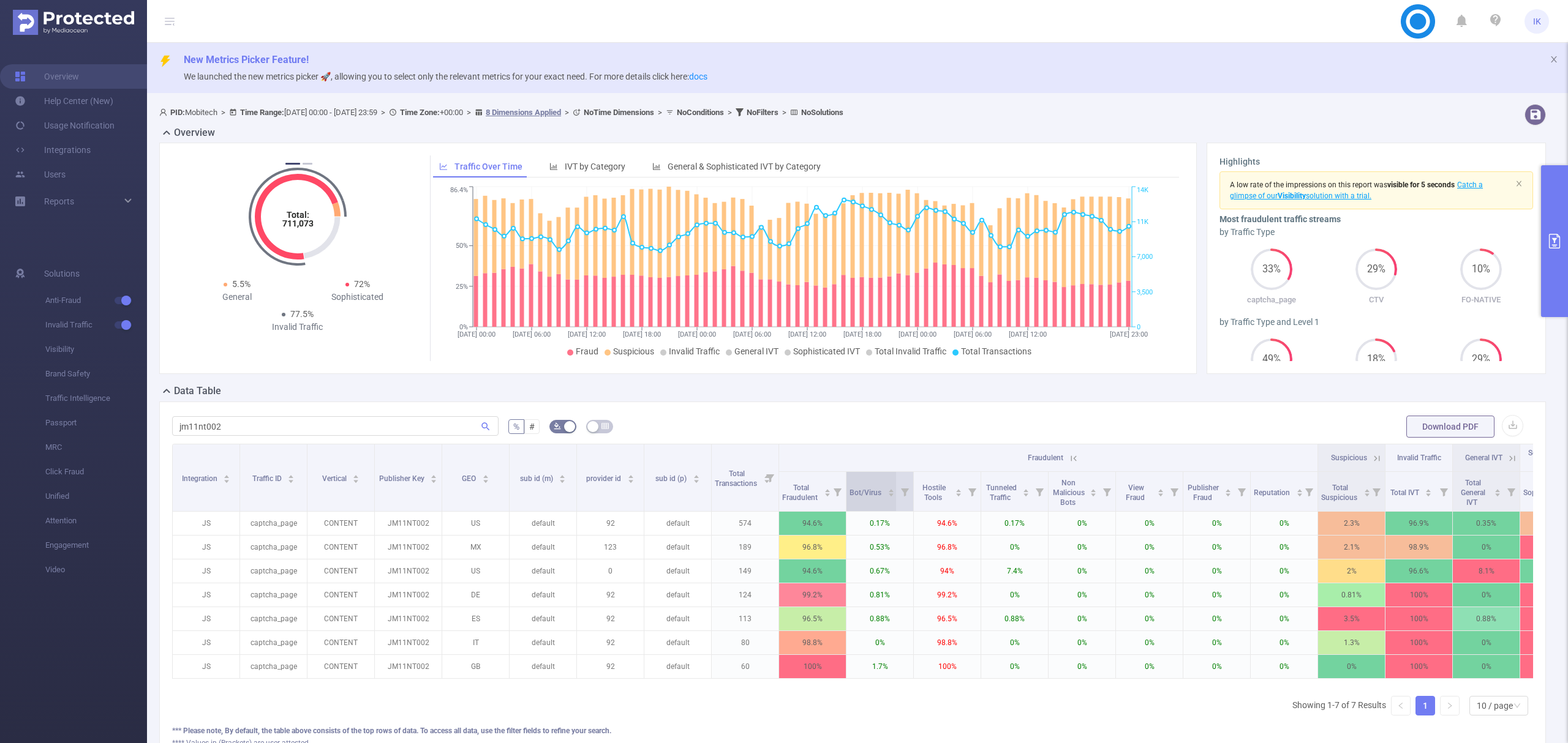
click at [894, 492] on icon "icon: caret-up" at bounding box center [891, 491] width 7 height 7
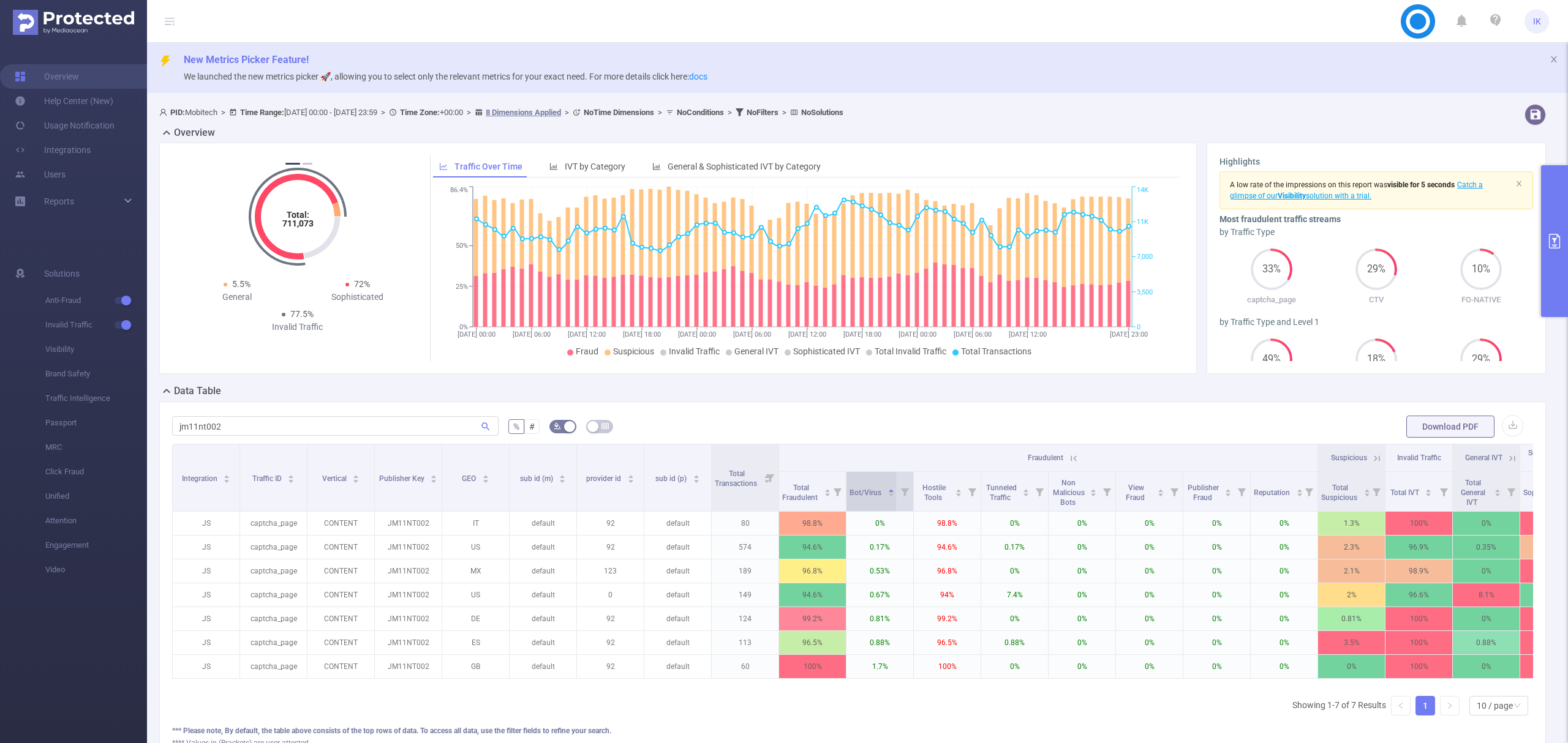
click at [894, 492] on icon "icon: caret-up" at bounding box center [891, 491] width 7 height 7
